Goal: Navigation & Orientation: Find specific page/section

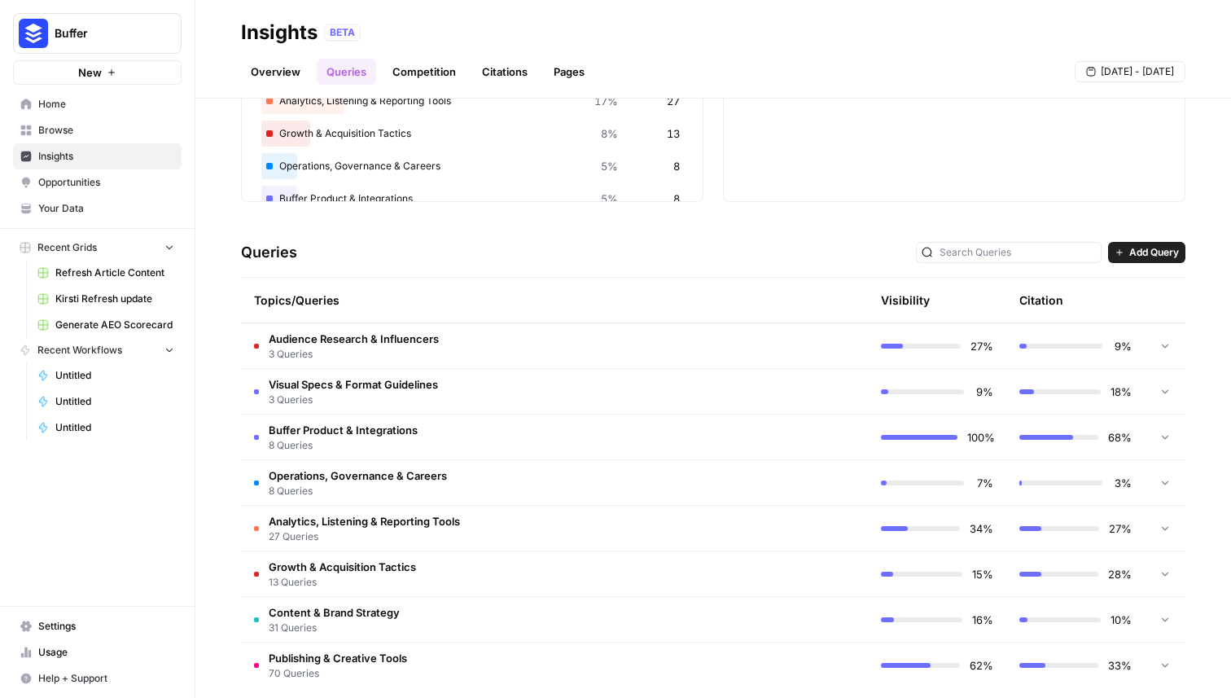
scroll to position [217, 0]
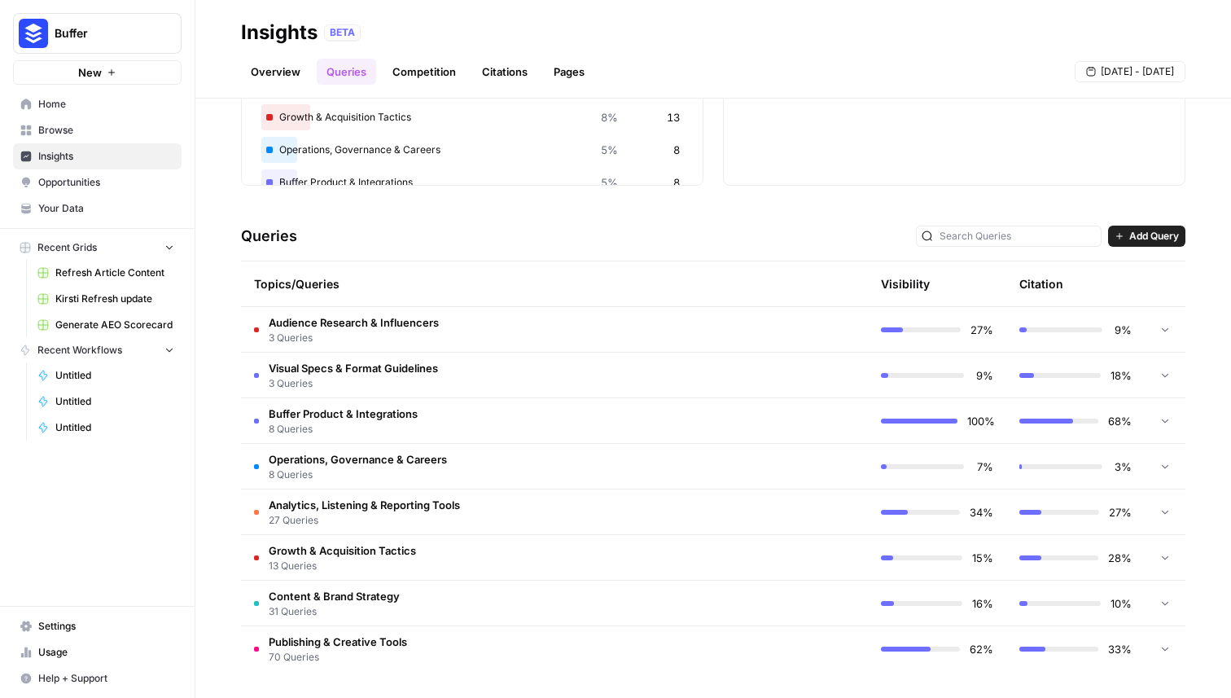
click at [462, 426] on td "Buffer Product & Integrations 8 Queries" at bounding box center [485, 420] width 489 height 45
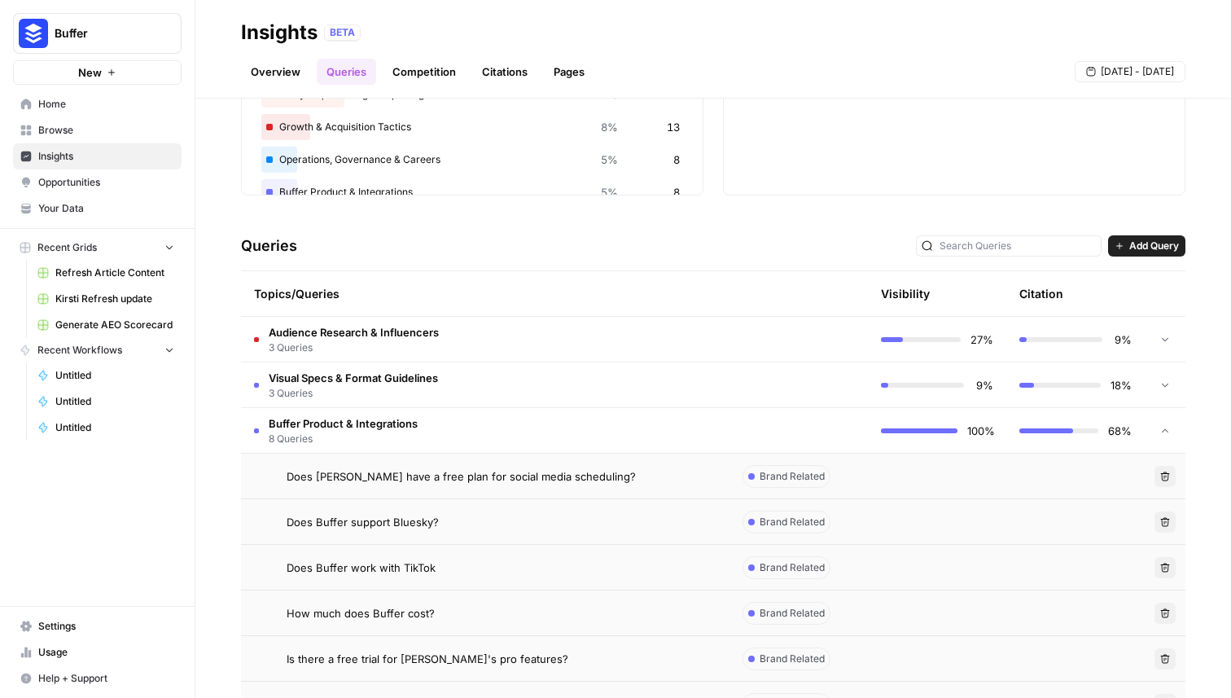
scroll to position [197, 0]
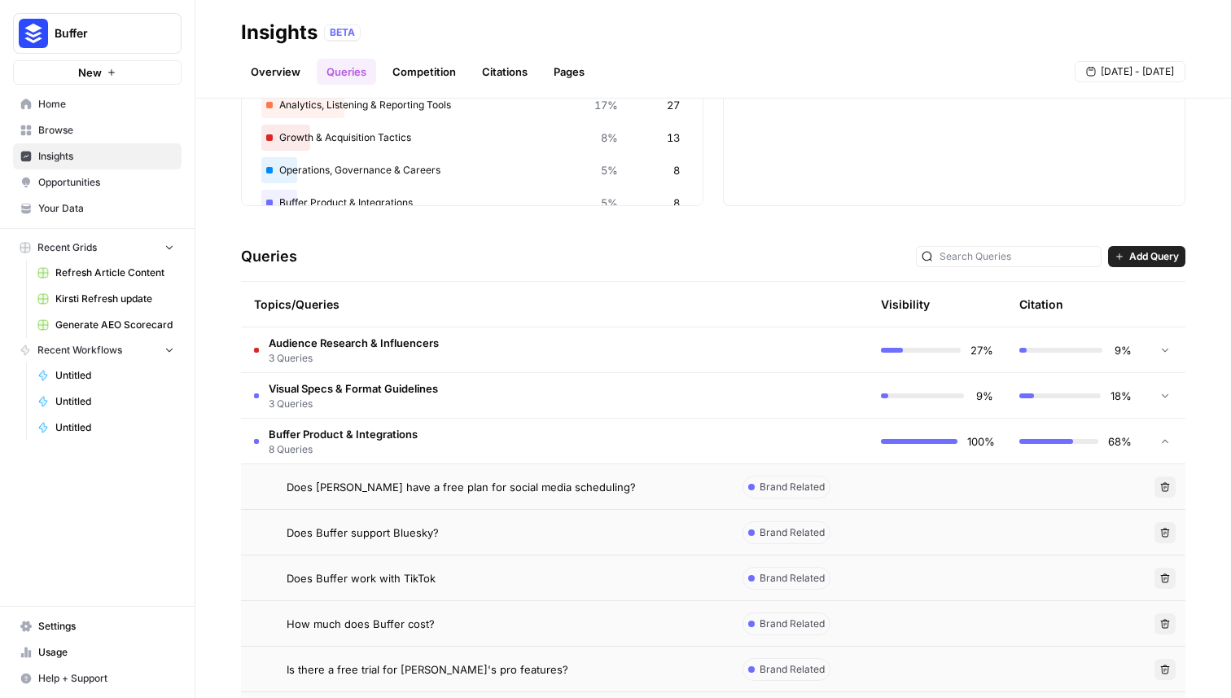
click at [441, 433] on td "Buffer Product & Integrations 8 Queries" at bounding box center [485, 441] width 489 height 45
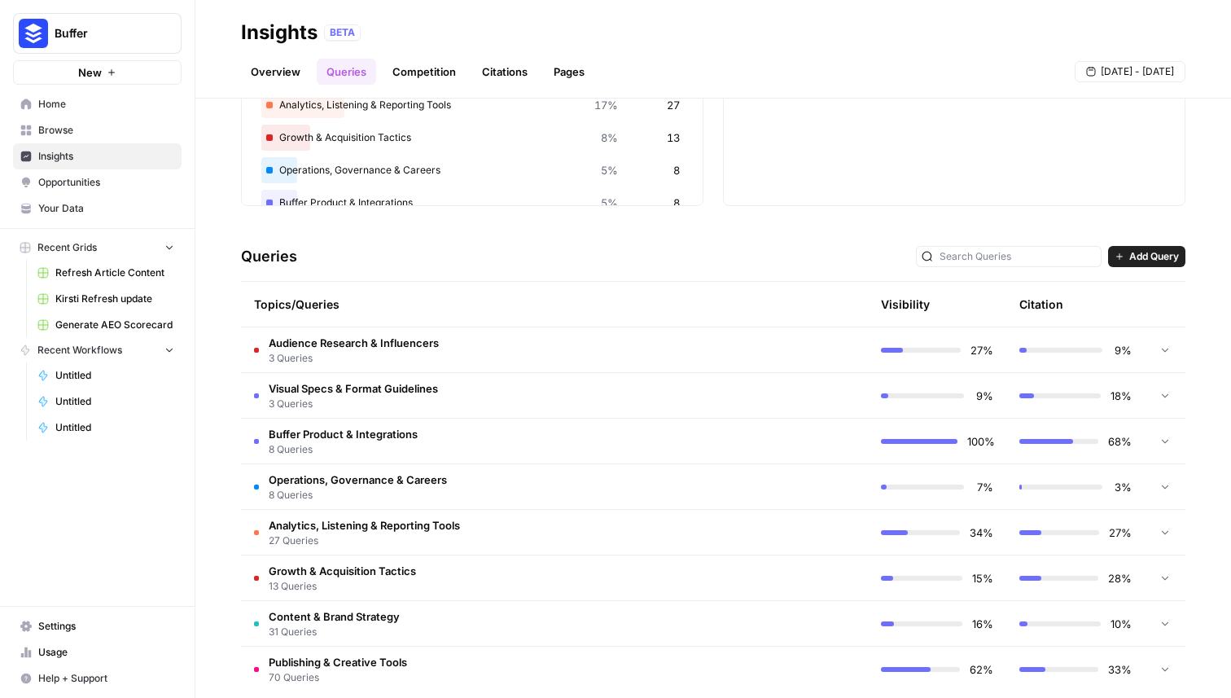
scroll to position [217, 0]
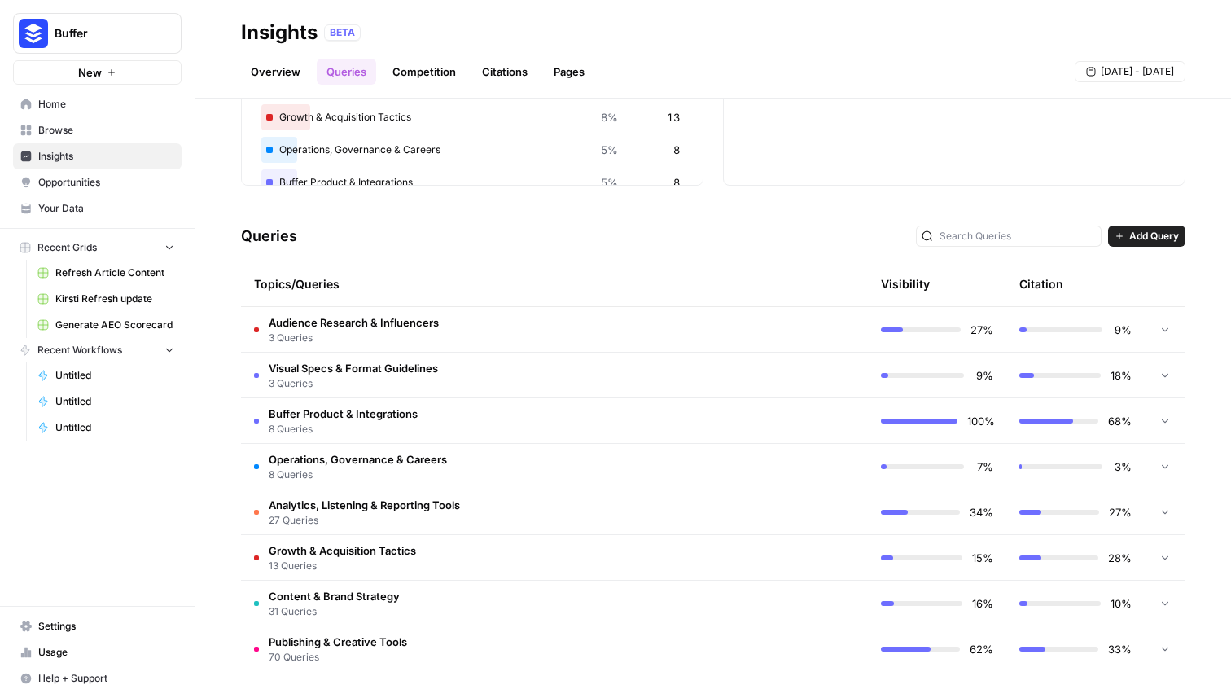
click at [466, 655] on td "Publishing & Creative Tools 70 Queries" at bounding box center [485, 649] width 489 height 46
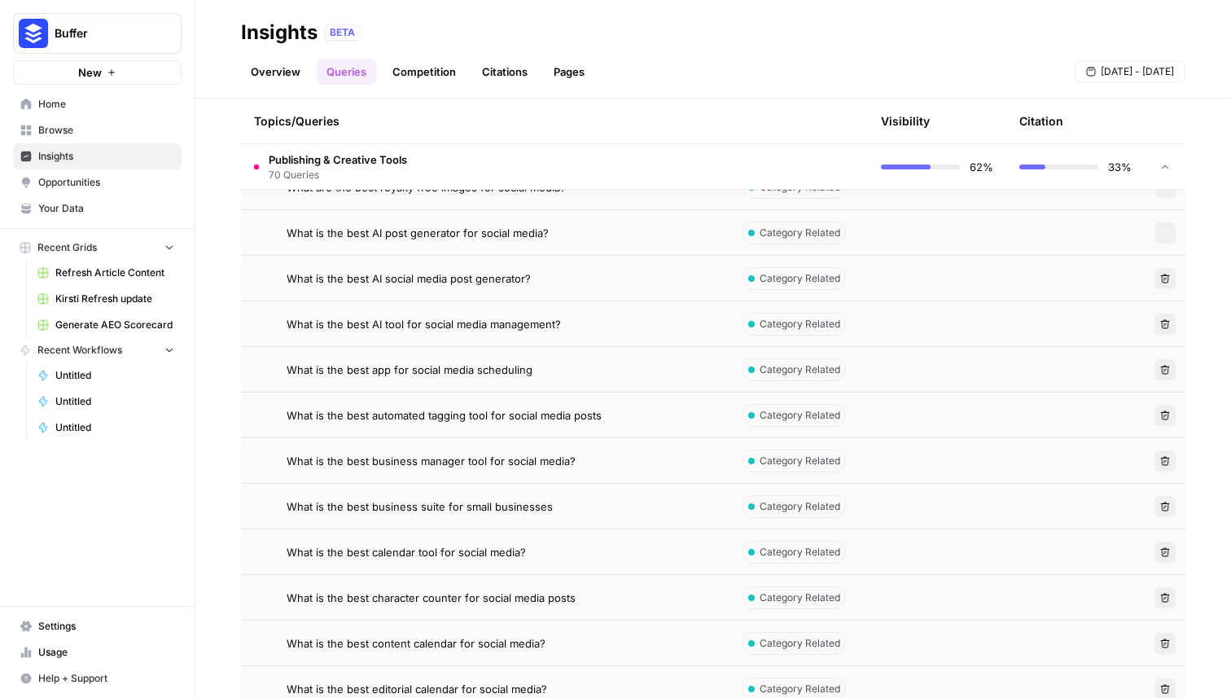
scroll to position [489, 0]
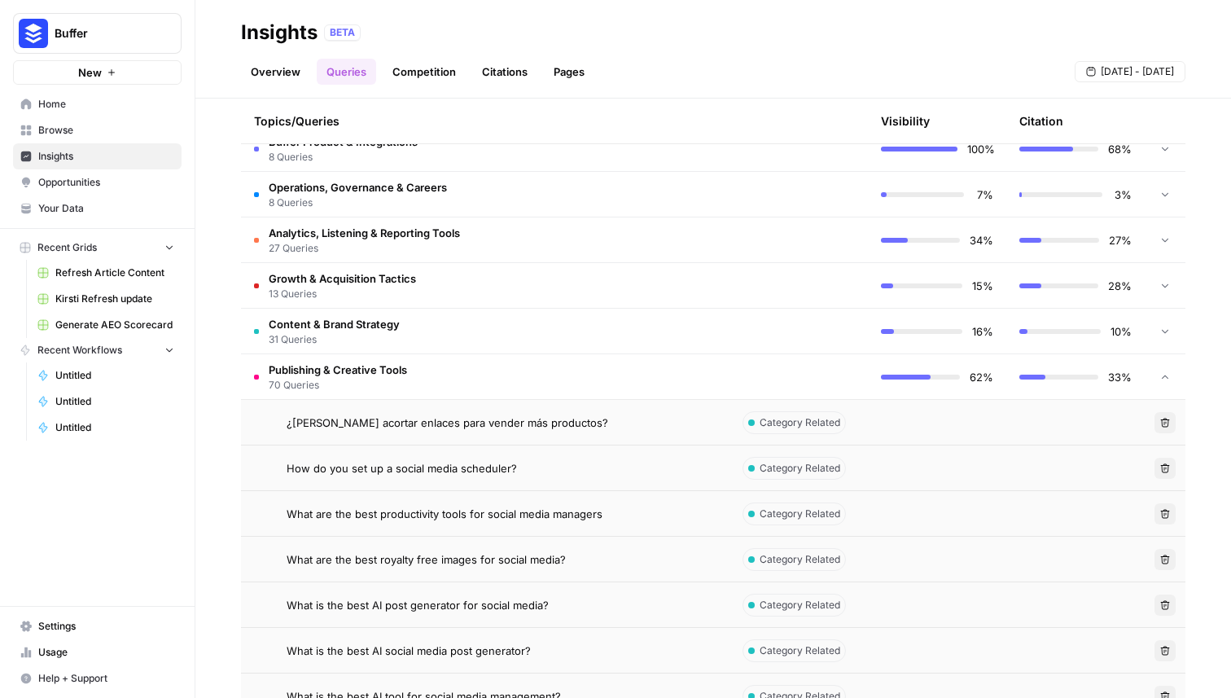
click at [476, 373] on td "Publishing & Creative Tools 70 Queries" at bounding box center [485, 376] width 489 height 45
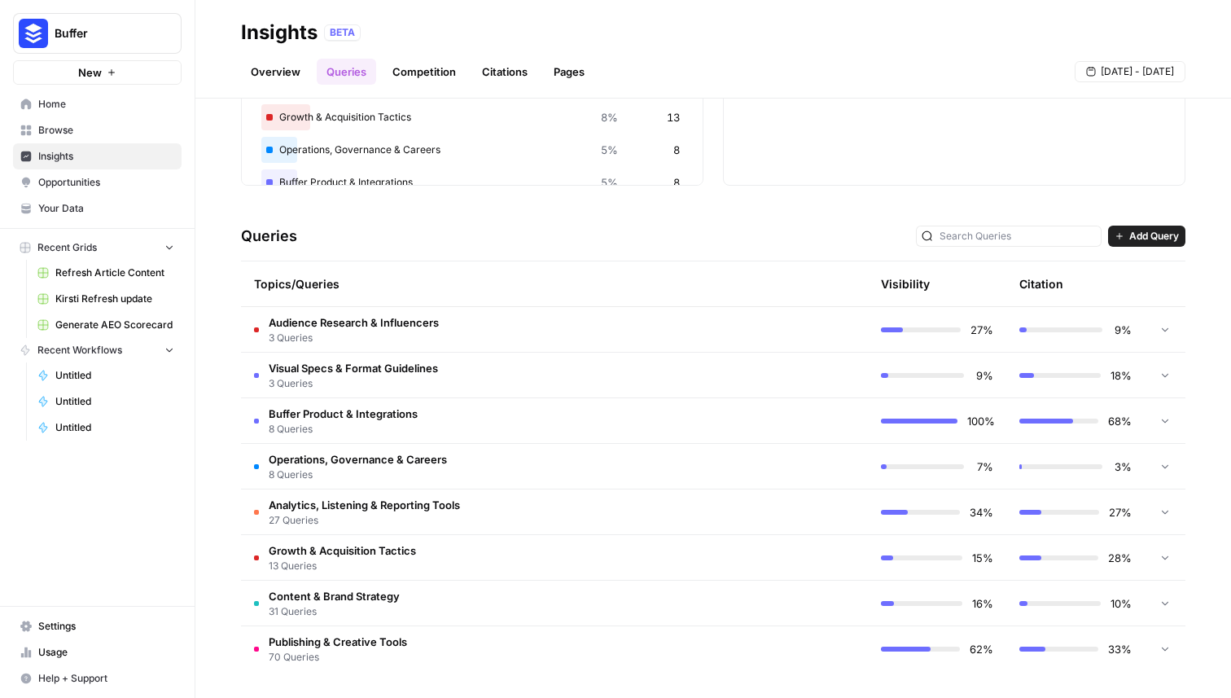
click at [502, 332] on td "Audience Research & Influencers 3 Queries" at bounding box center [485, 329] width 489 height 45
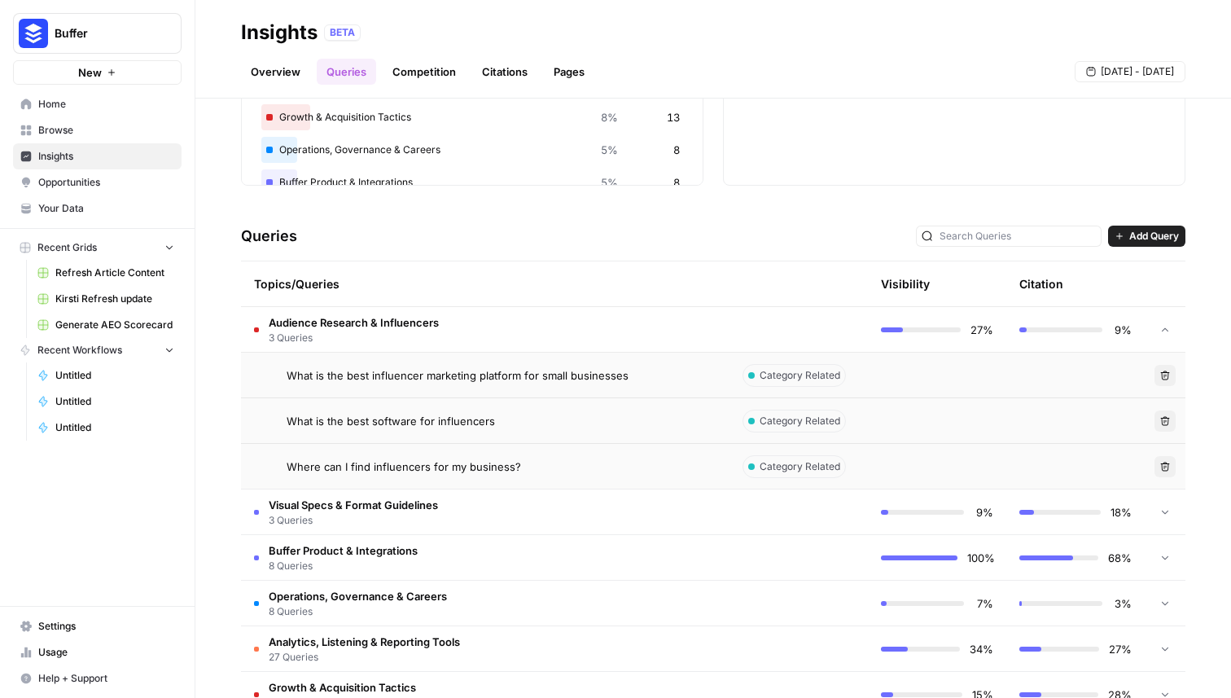
click at [507, 322] on td "Audience Research & Influencers 3 Queries" at bounding box center [485, 329] width 489 height 45
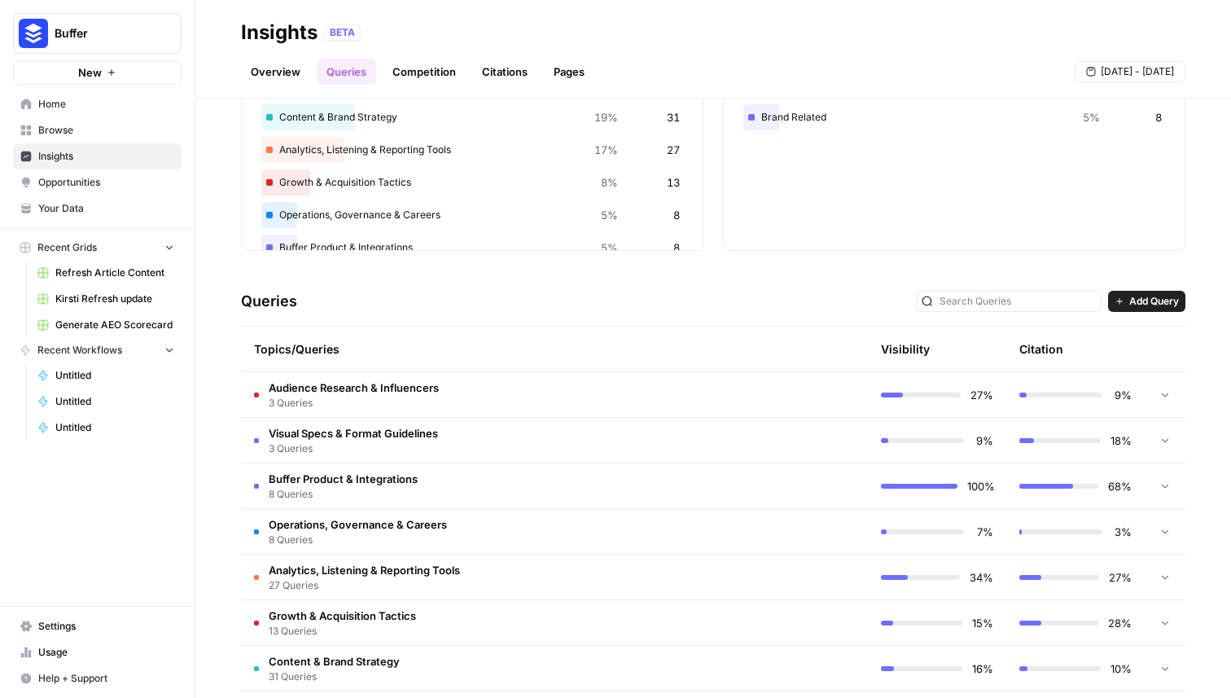
scroll to position [0, 0]
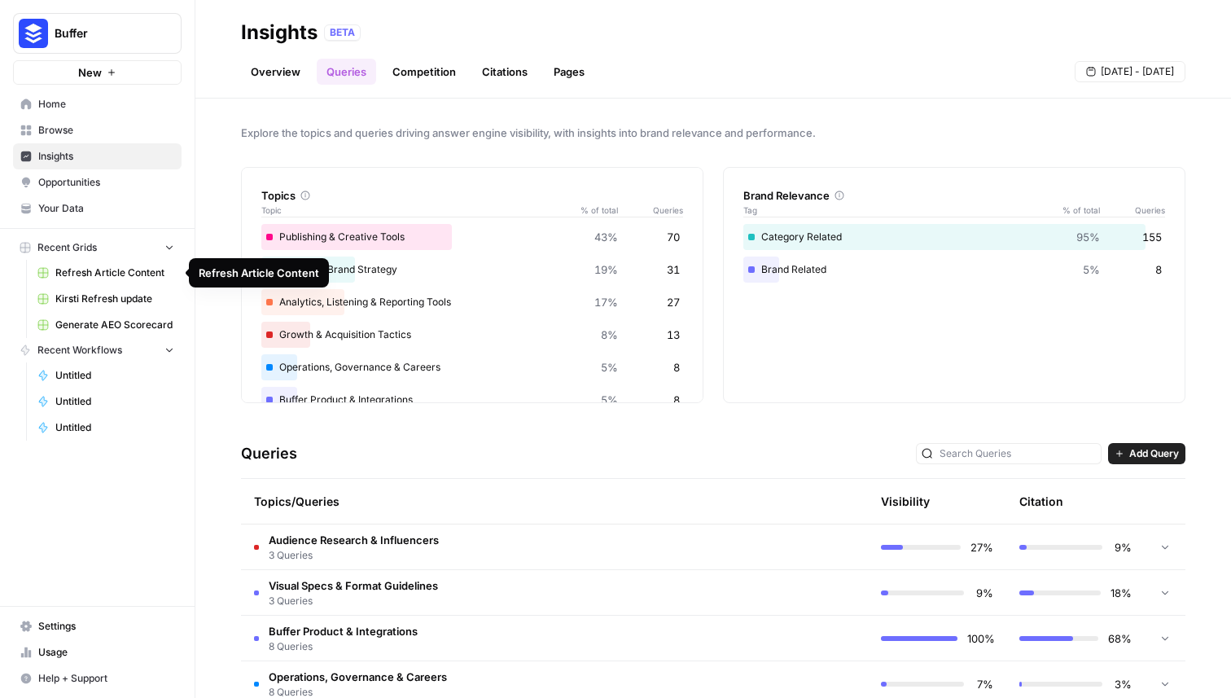
click at [138, 269] on span "Refresh Article Content" at bounding box center [114, 272] width 119 height 15
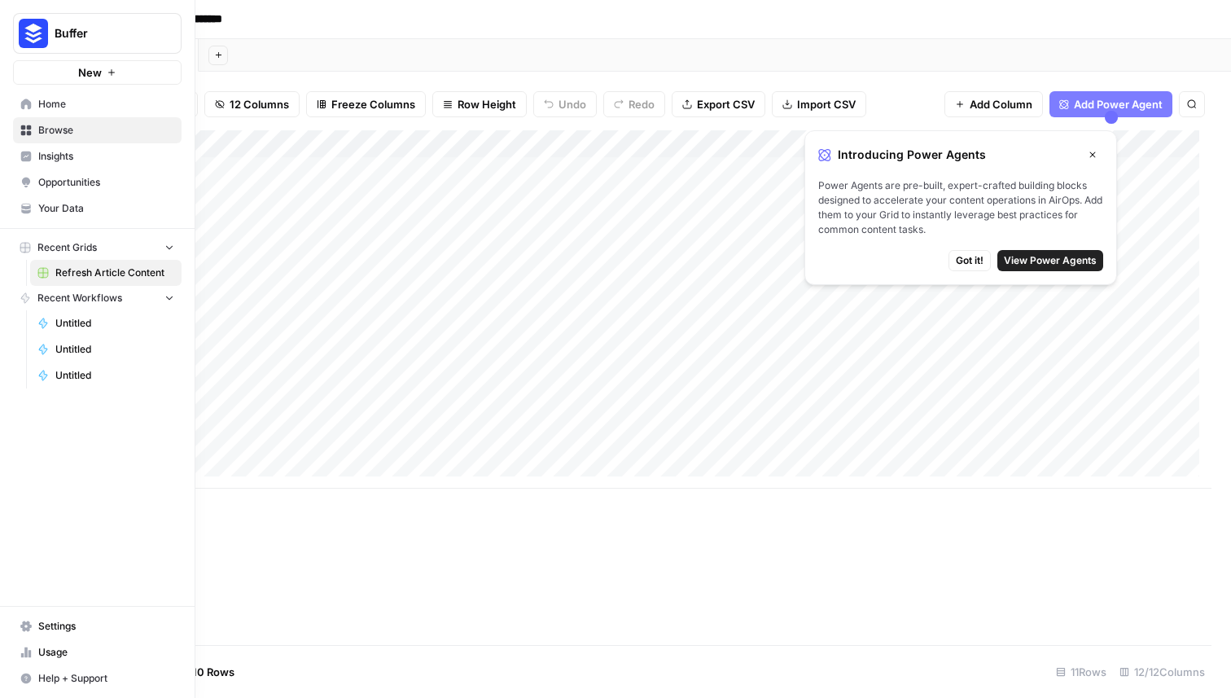
click at [50, 100] on span "Home" at bounding box center [106, 104] width 136 height 15
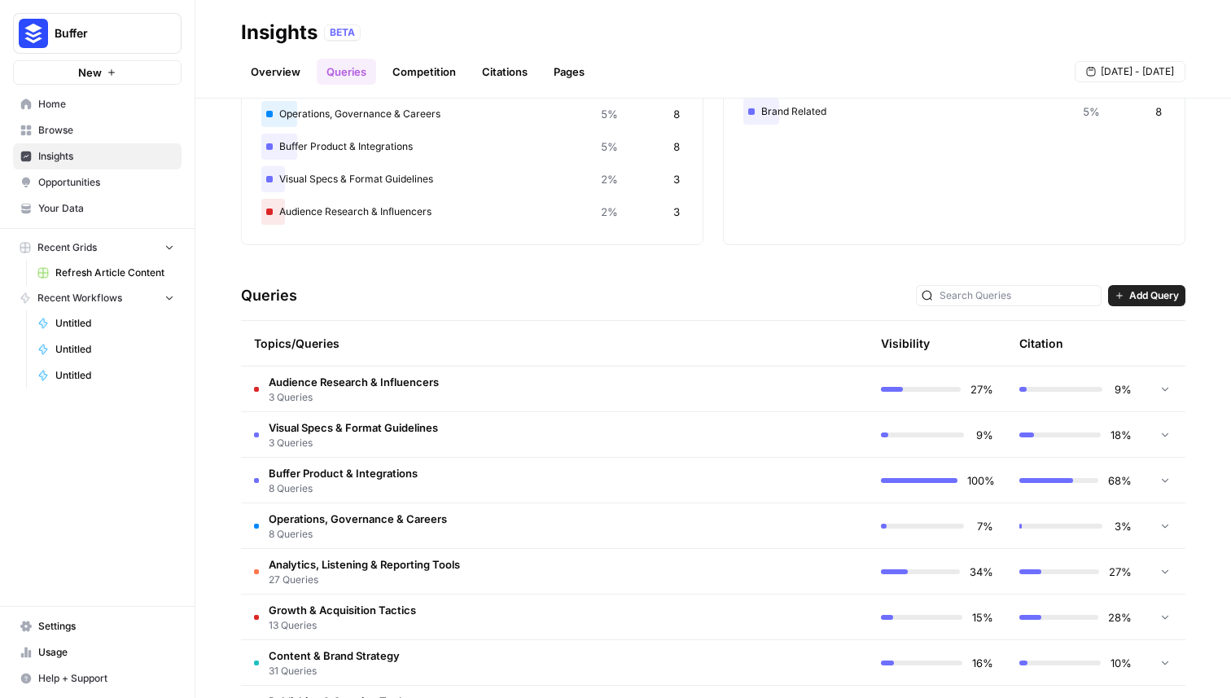
scroll to position [217, 0]
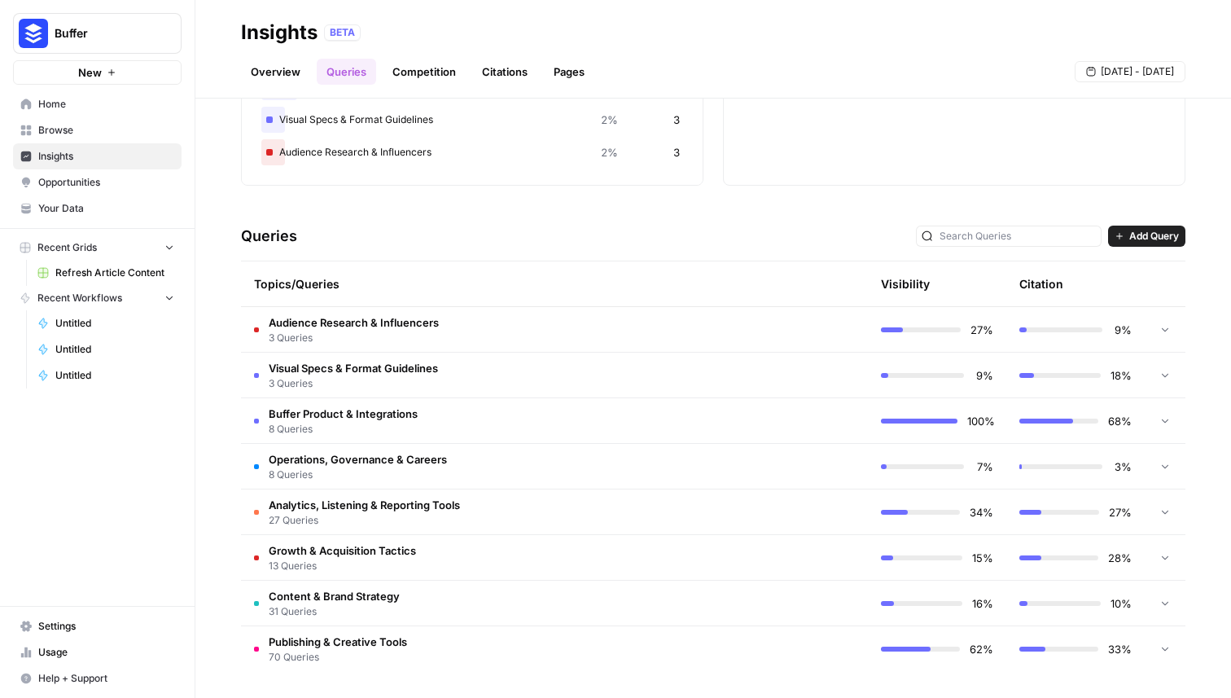
click at [446, 641] on td "Publishing & Creative Tools 70 Queries" at bounding box center [485, 649] width 489 height 46
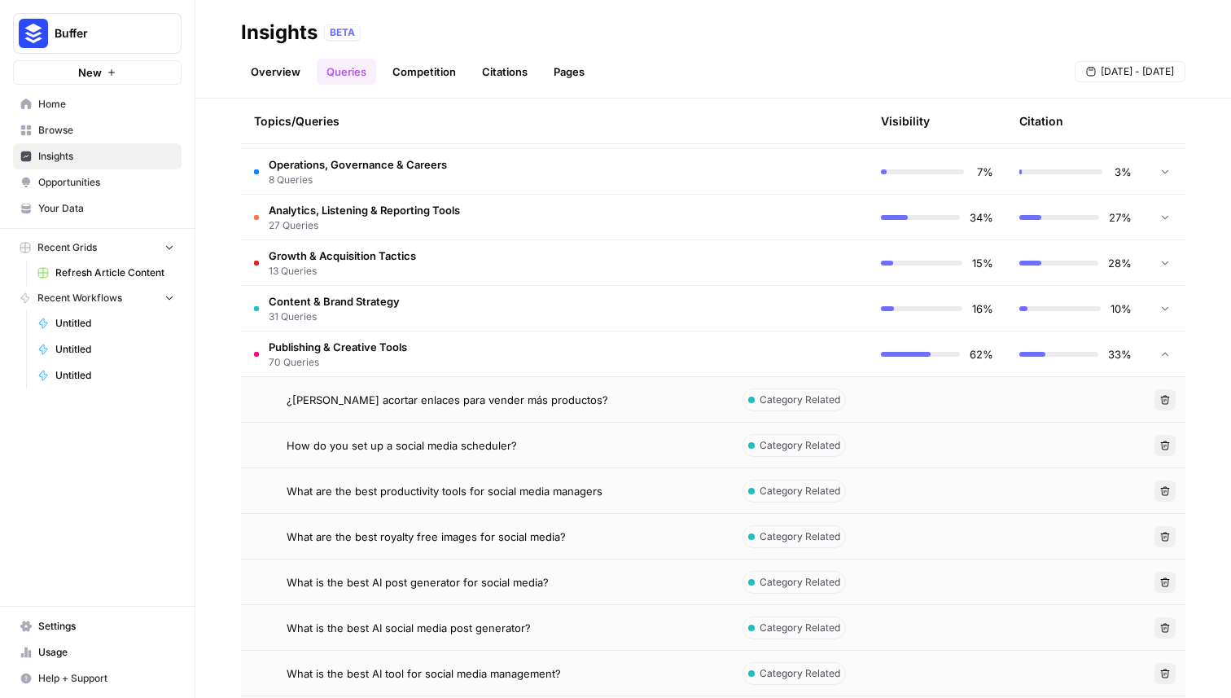
scroll to position [331, 0]
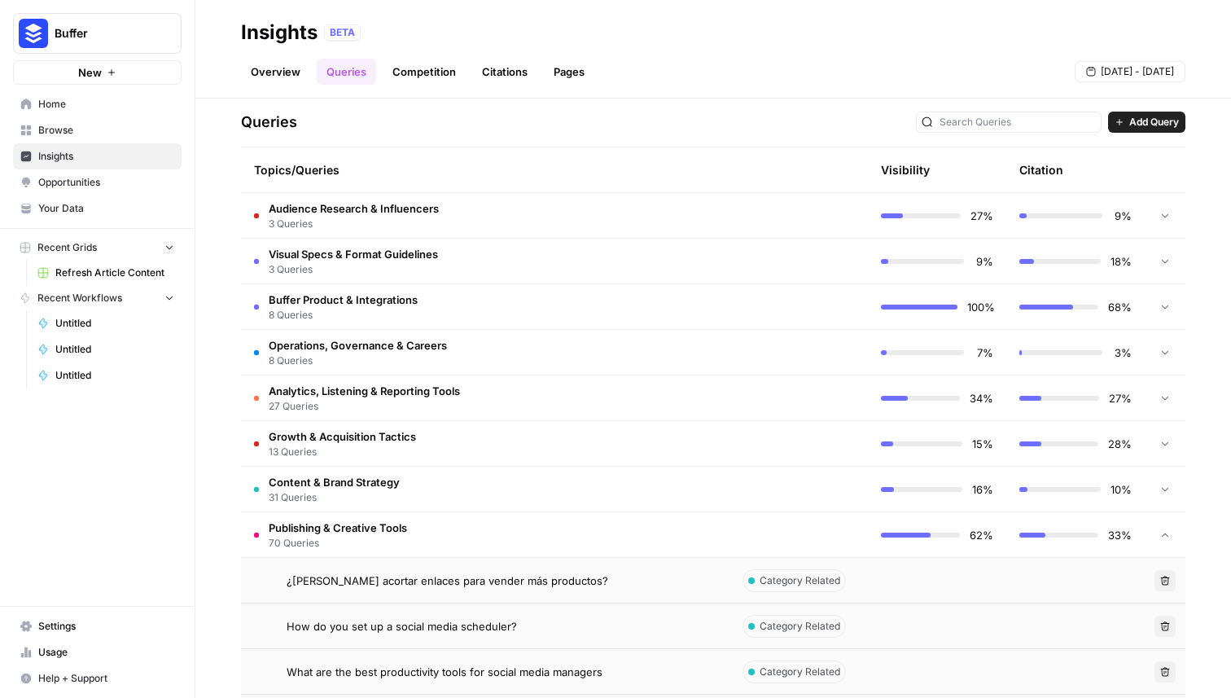
click at [447, 536] on td "Publishing & Creative Tools 70 Queries" at bounding box center [485, 534] width 489 height 45
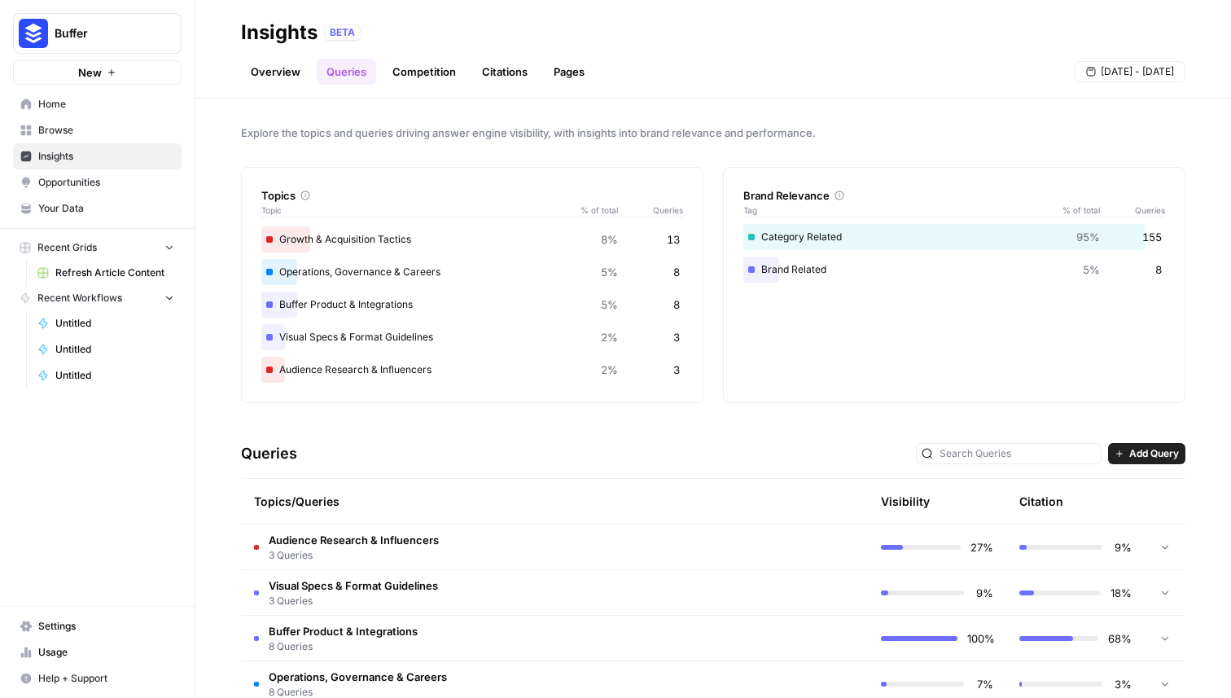
scroll to position [217, 0]
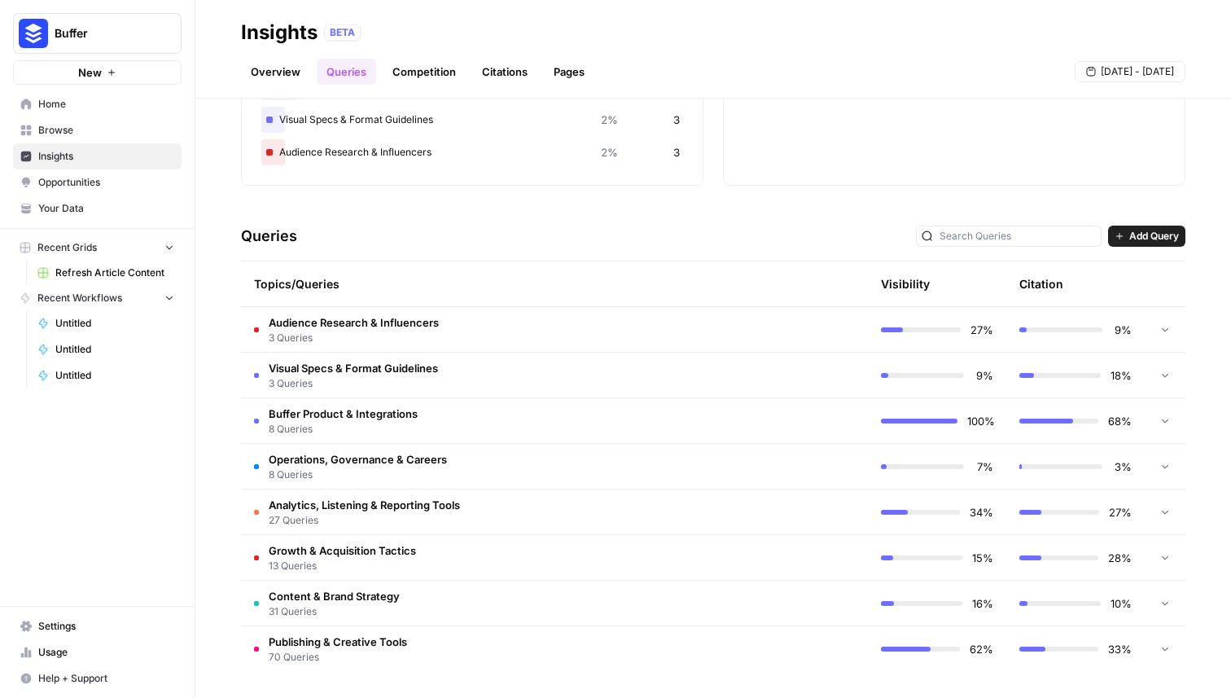
click at [77, 204] on span "Your Data" at bounding box center [106, 208] width 136 height 15
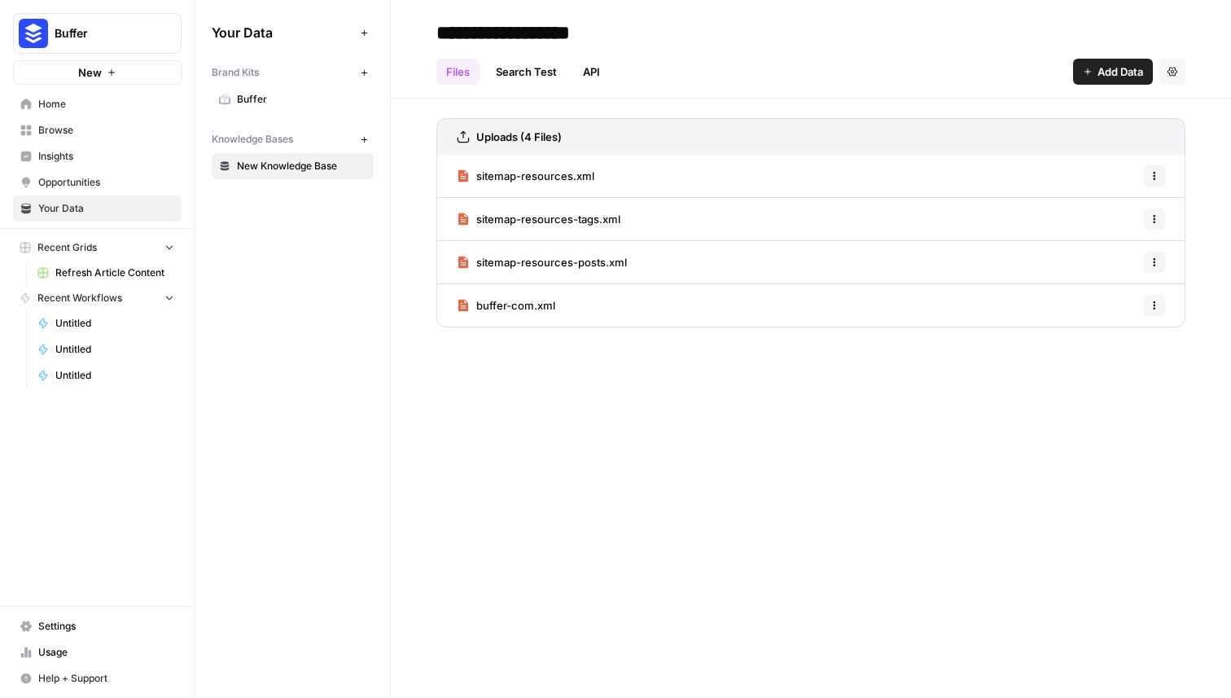
click at [53, 134] on span "Browse" at bounding box center [106, 130] width 136 height 15
